Goal: Task Accomplishment & Management: Use online tool/utility

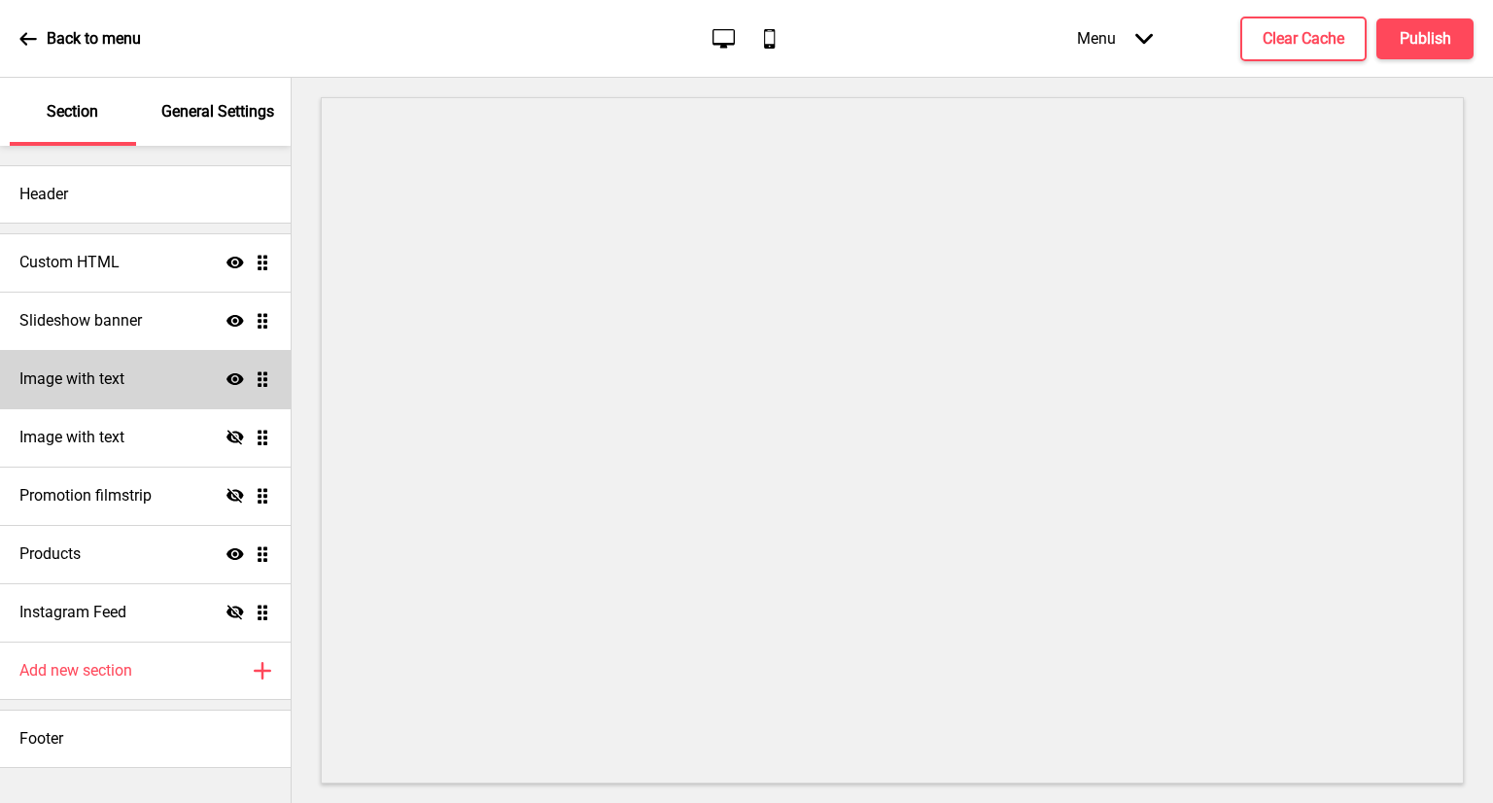
click at [126, 400] on div "Image with text Show Drag" at bounding box center [145, 379] width 291 height 58
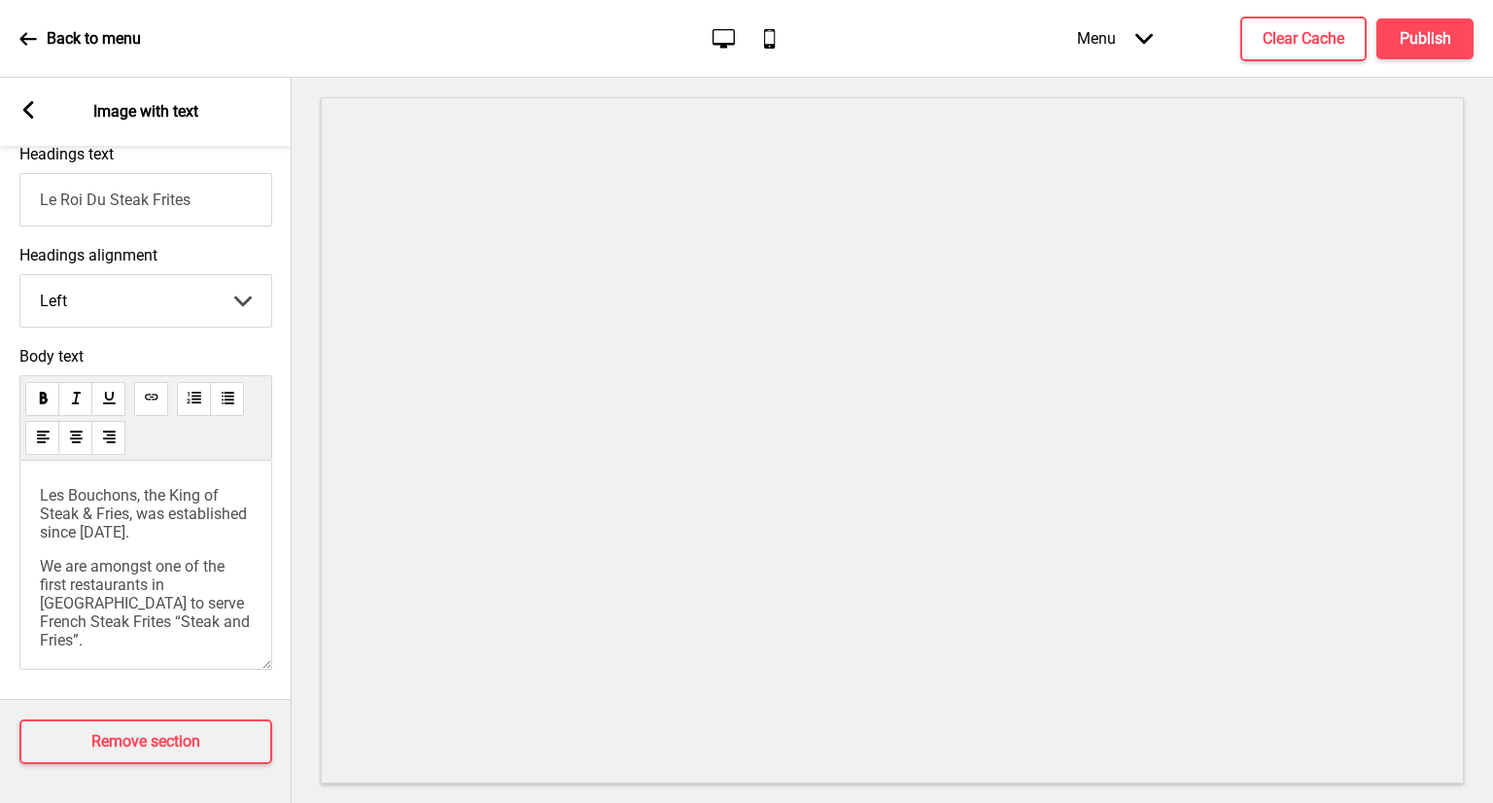
scroll to position [544, 0]
click at [32, 102] on icon at bounding box center [28, 110] width 11 height 18
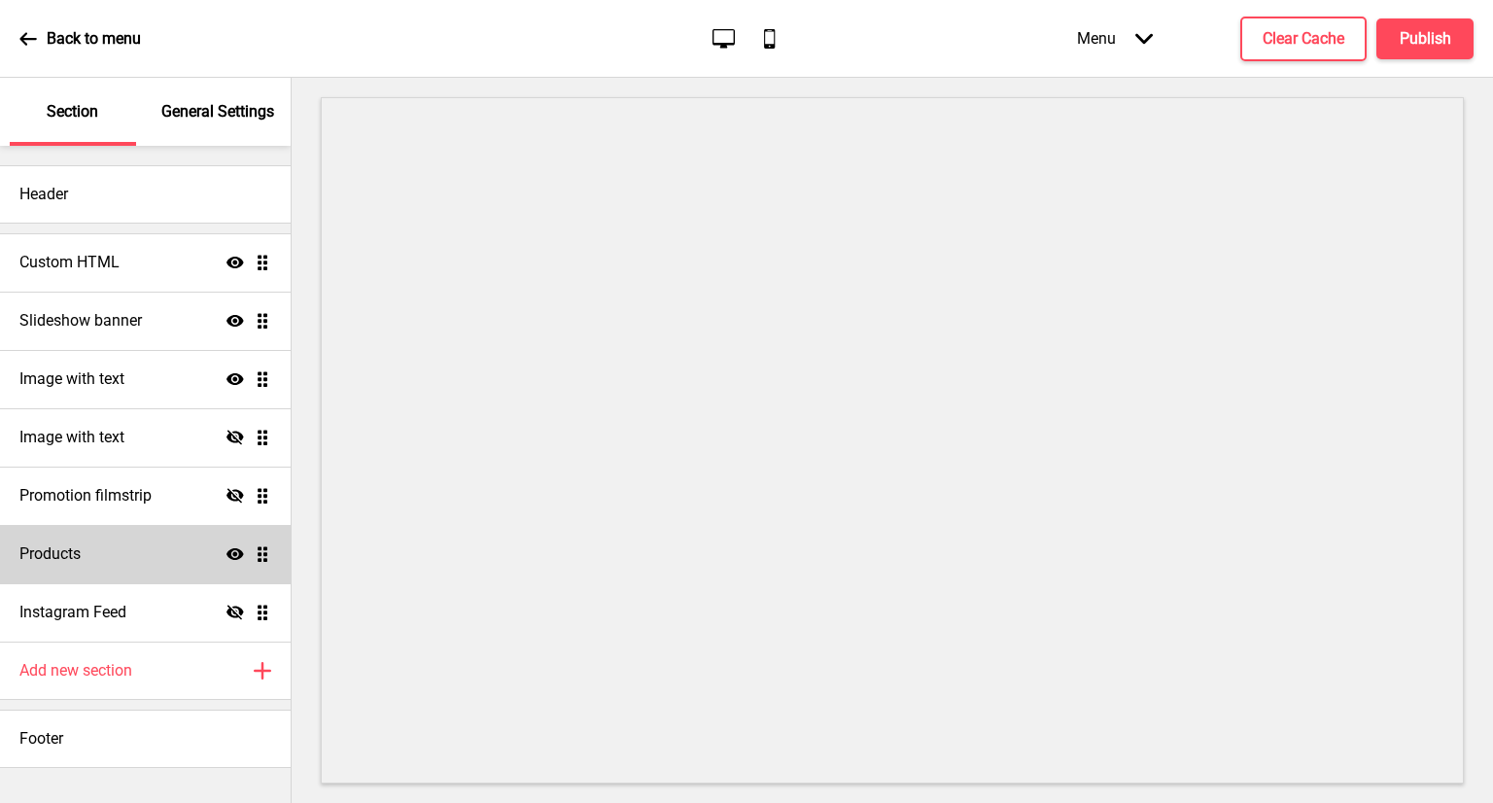
click at [159, 558] on div "Products Show Drag" at bounding box center [145, 554] width 291 height 58
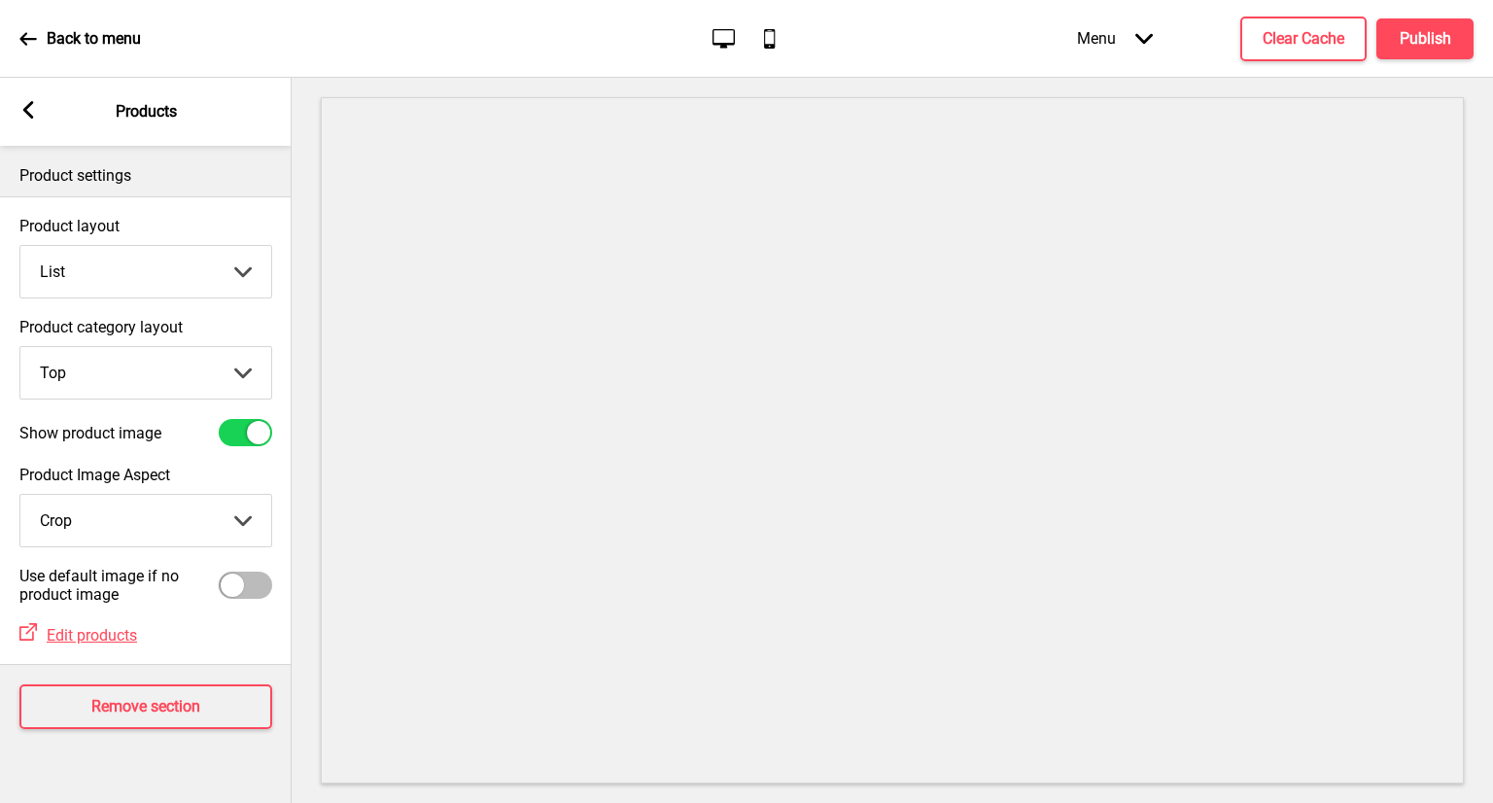
click at [262, 263] on select "Grid List" at bounding box center [145, 272] width 251 height 52
click at [20, 246] on select "Grid List" at bounding box center [145, 272] width 251 height 52
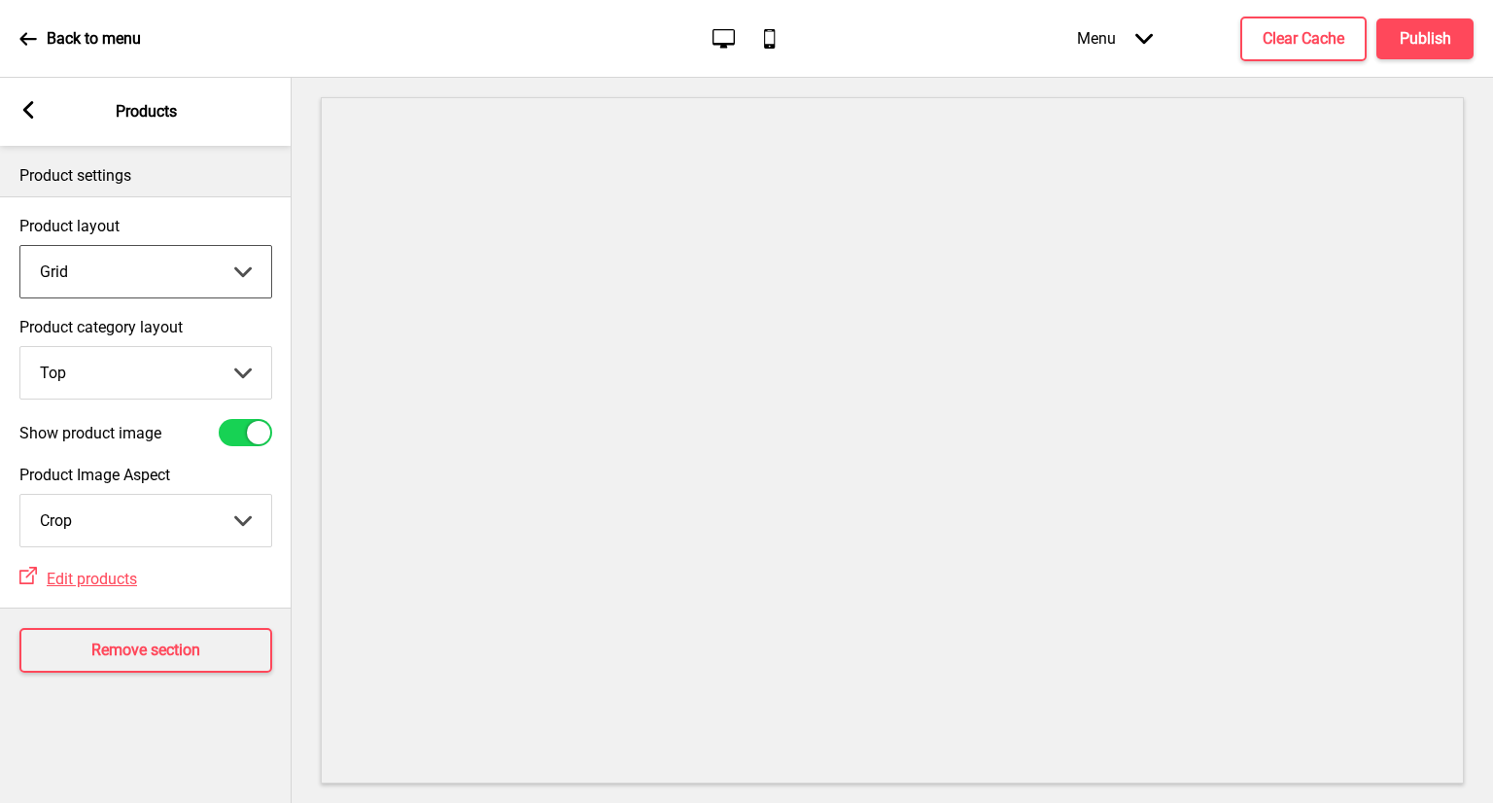
click at [207, 279] on select "Grid List" at bounding box center [145, 272] width 251 height 52
select select "list"
click at [20, 246] on select "Grid List" at bounding box center [145, 272] width 251 height 52
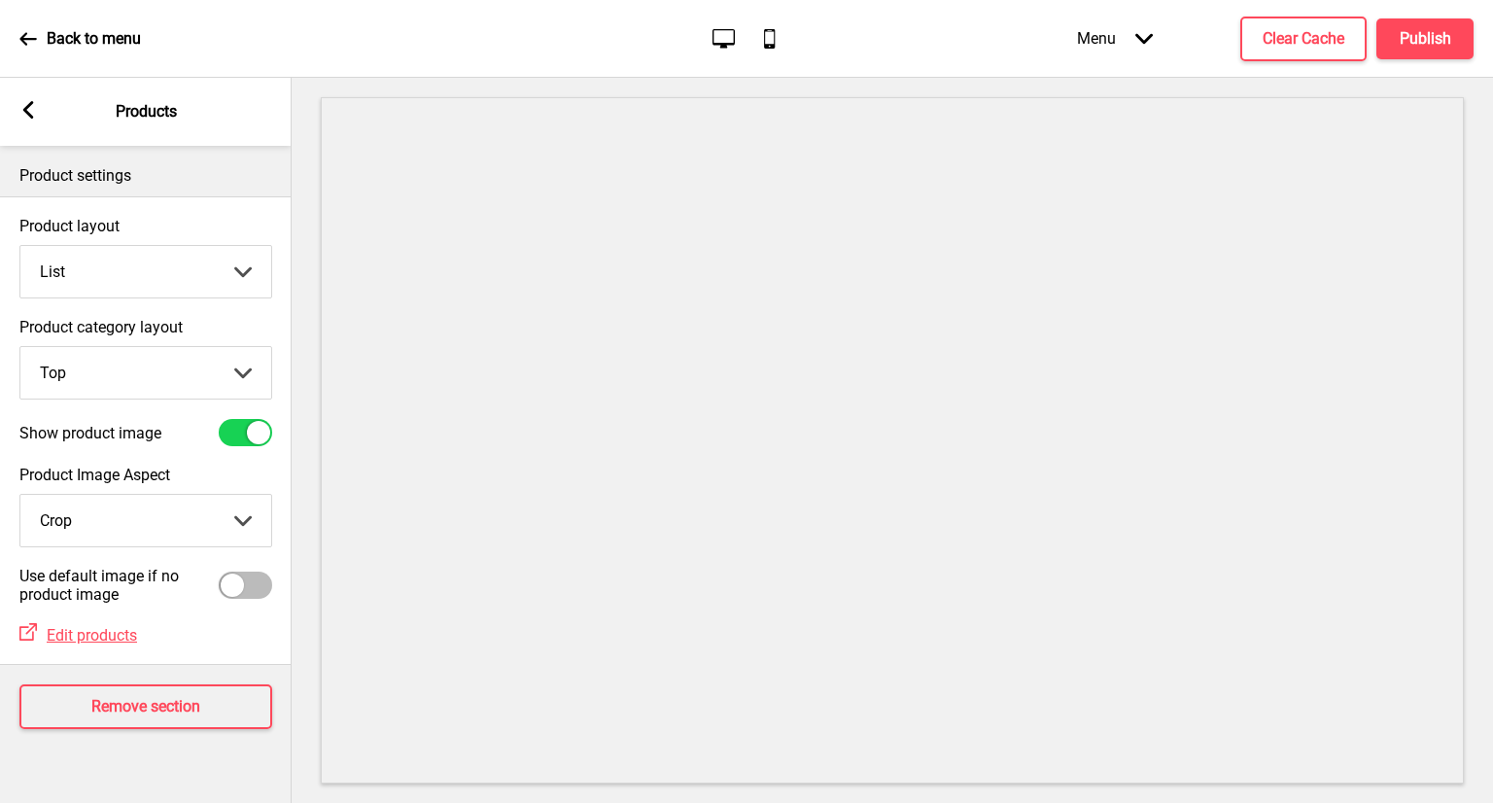
click at [44, 122] on div "Arrow left Products" at bounding box center [146, 112] width 292 height 68
click at [36, 116] on rect at bounding box center [28, 110] width 18 height 18
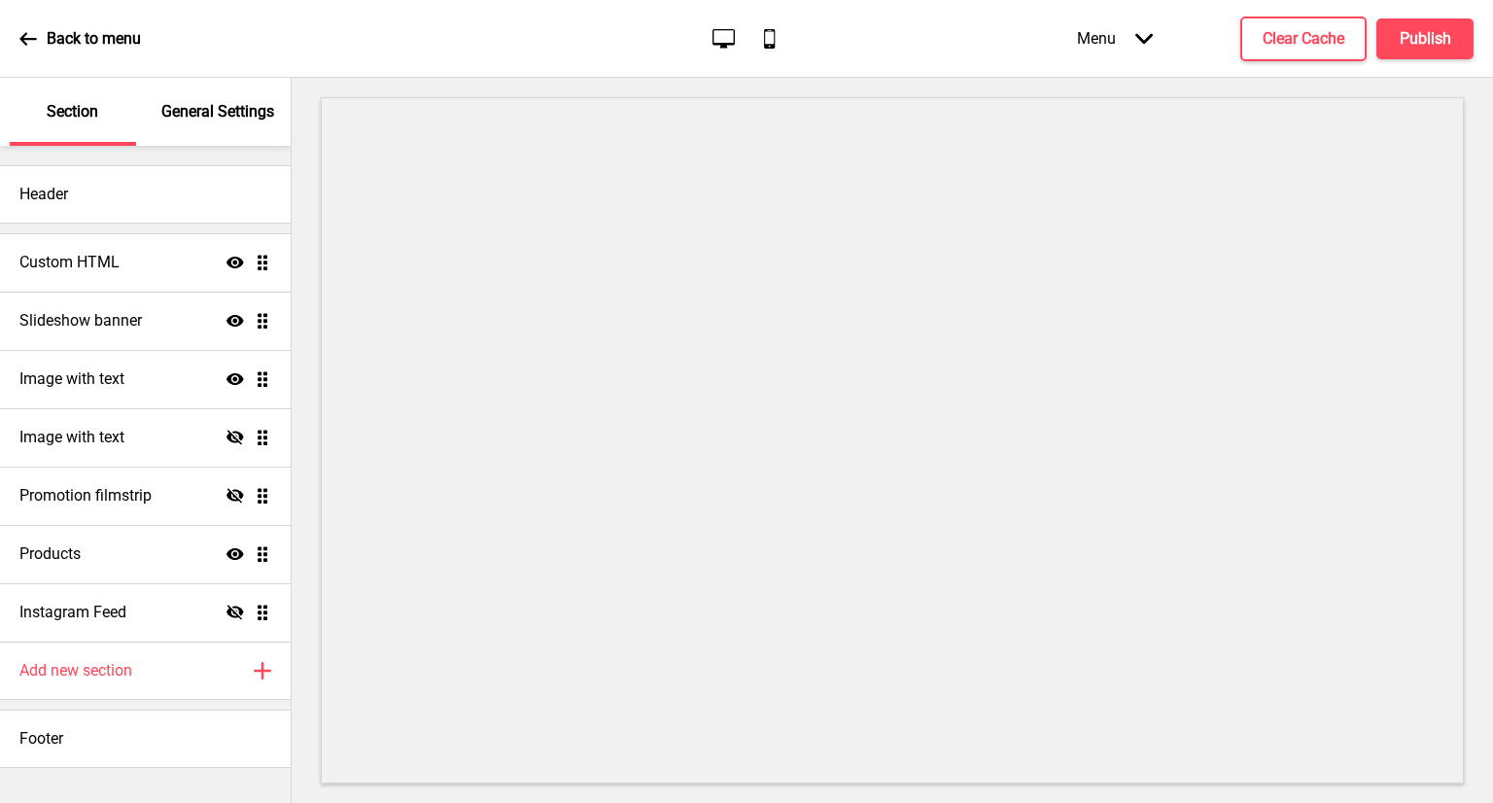
click at [36, 116] on div "Section" at bounding box center [73, 112] width 126 height 68
click at [31, 40] on icon at bounding box center [28, 39] width 18 height 18
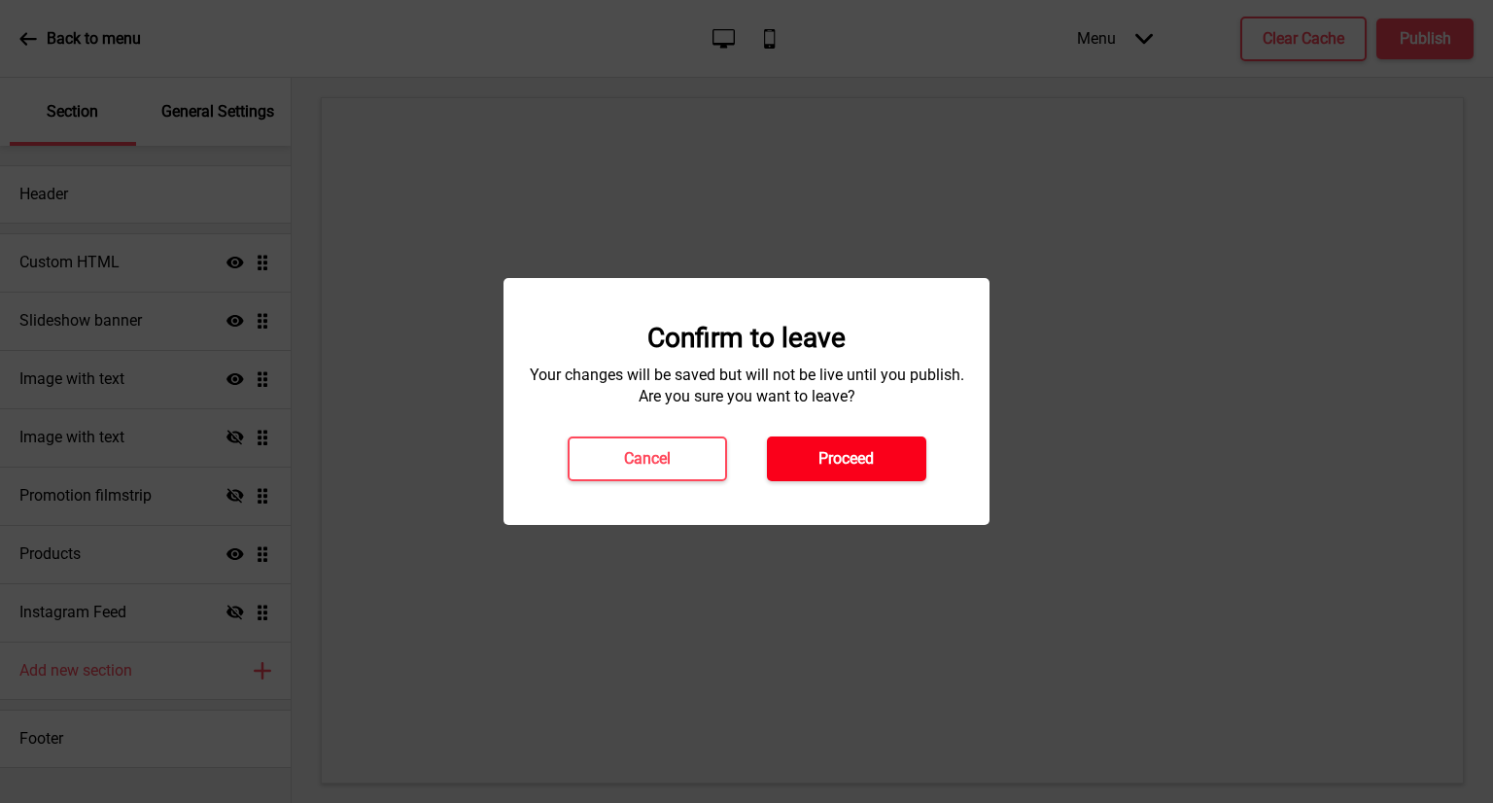
click at [839, 448] on h4 "Proceed" at bounding box center [846, 458] width 55 height 21
